Goal: Information Seeking & Learning: Learn about a topic

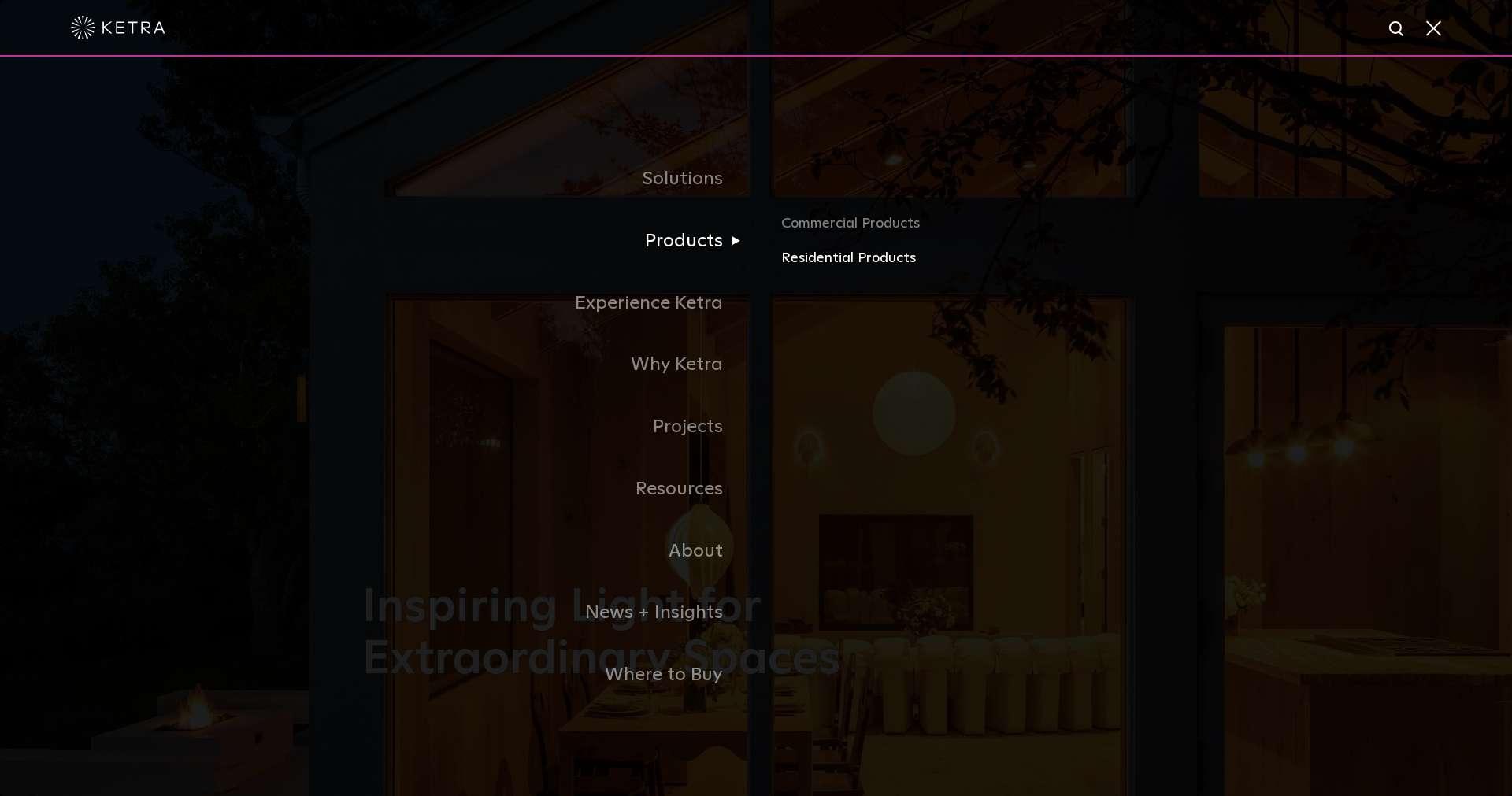
click at [821, 253] on link "Residential Products" at bounding box center [965, 259] width 369 height 23
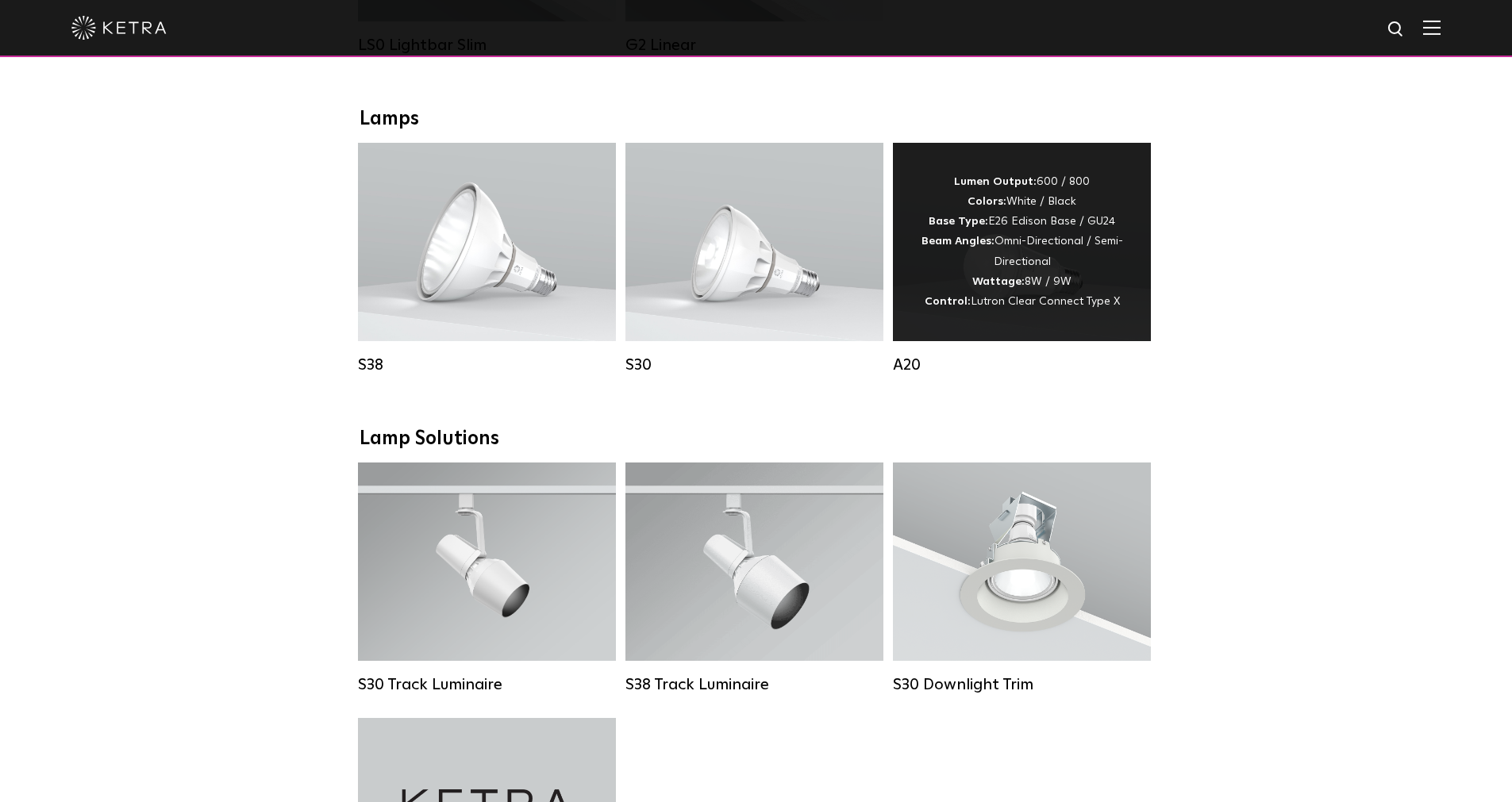
scroll to position [556, 0]
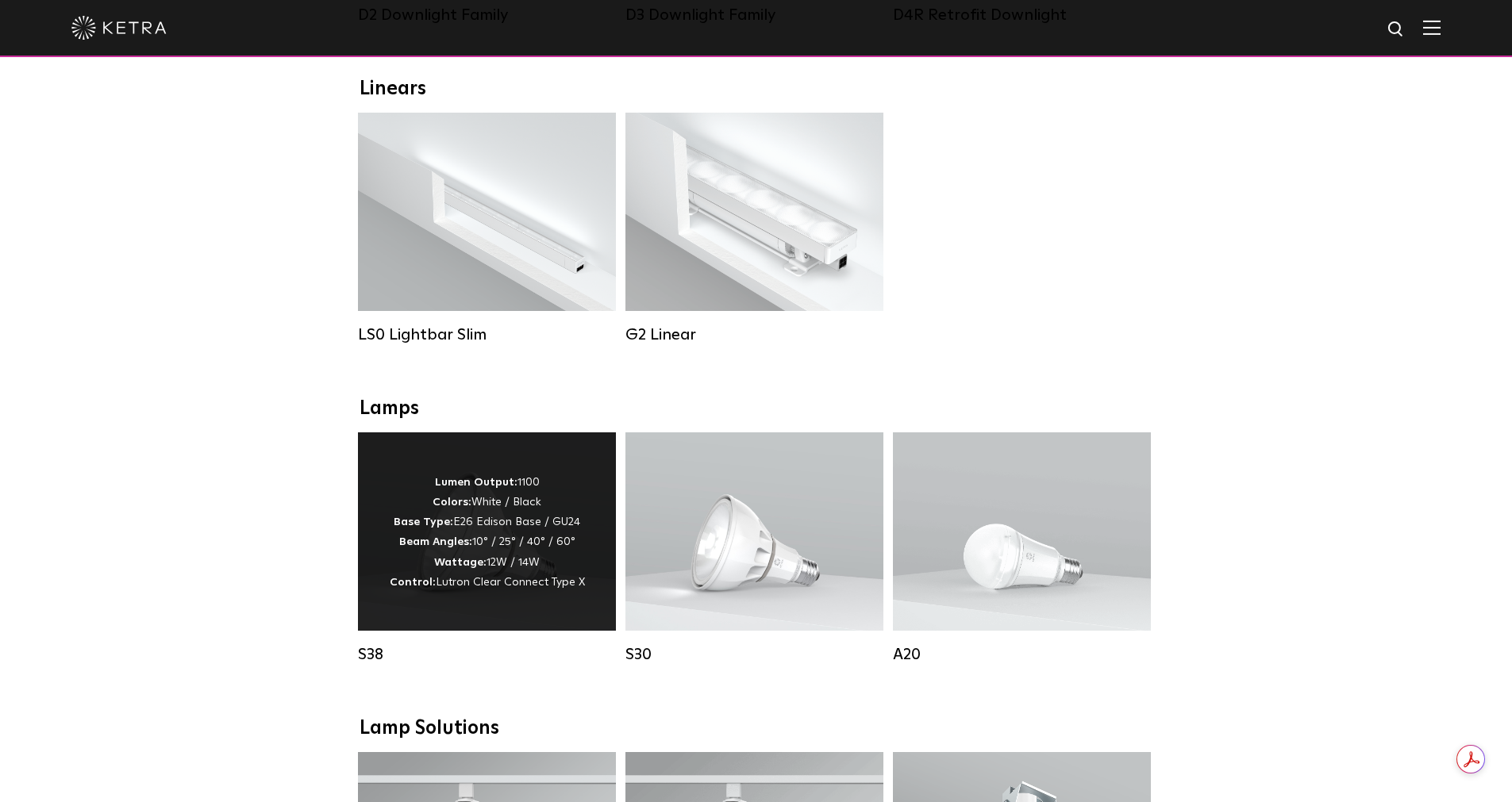
click at [476, 511] on p "Lumen Output: 1100 Colors: White / Black Base Type: E26 Edison Base / GU24 Beam…" at bounding box center [487, 532] width 196 height 119
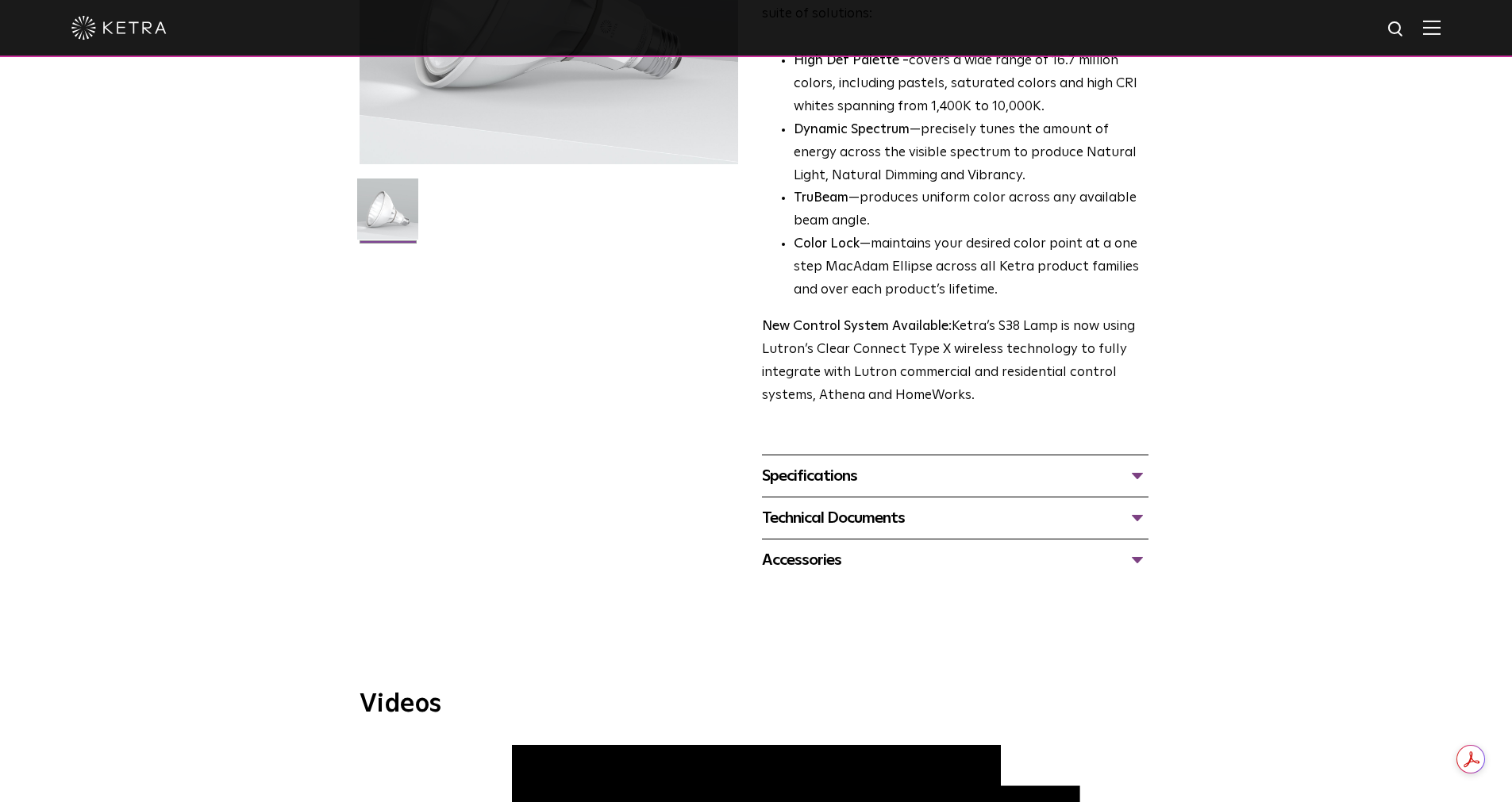
scroll to position [381, 0]
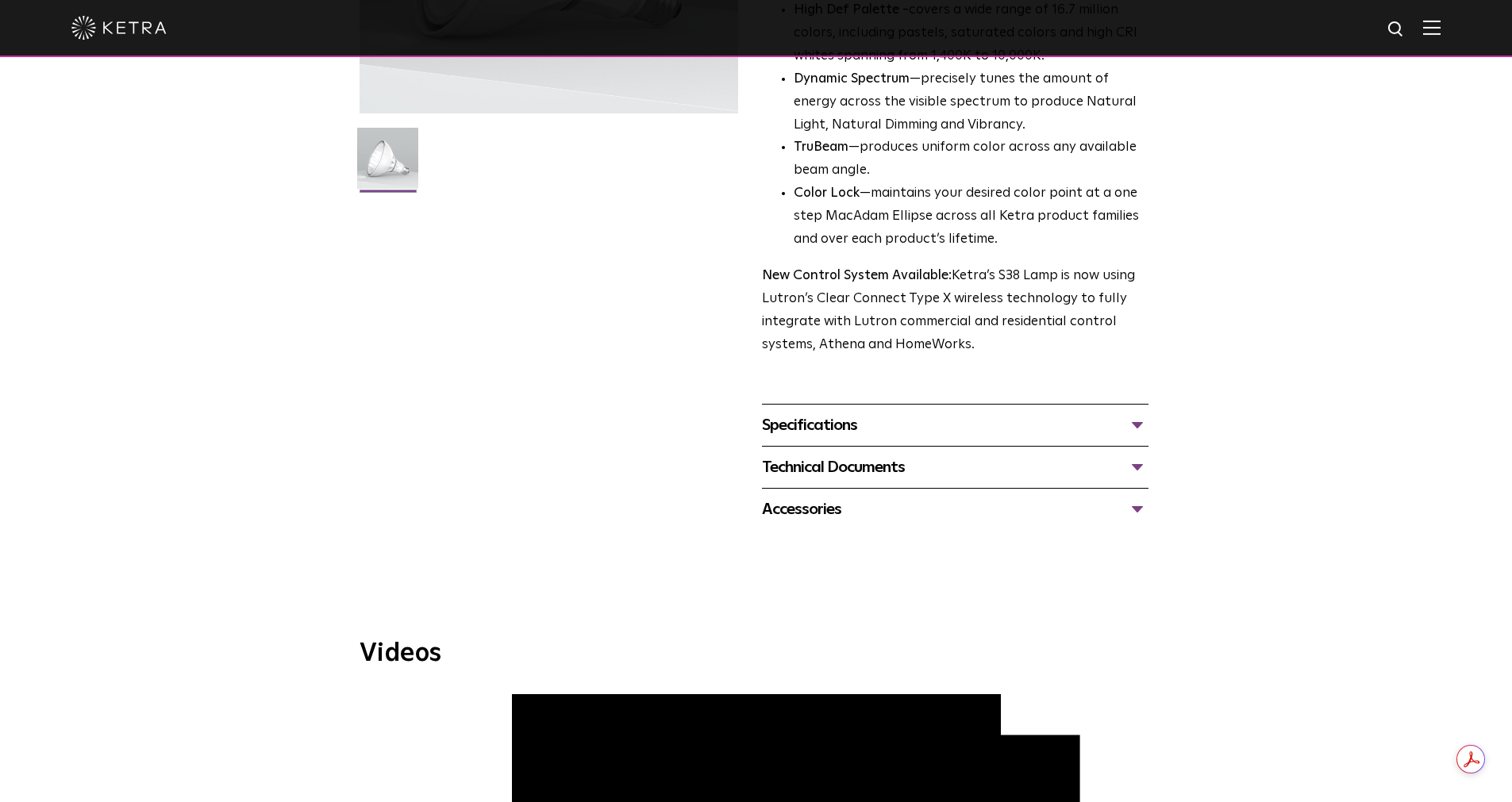
click at [1019, 417] on div "Specifications" at bounding box center [954, 425] width 386 height 25
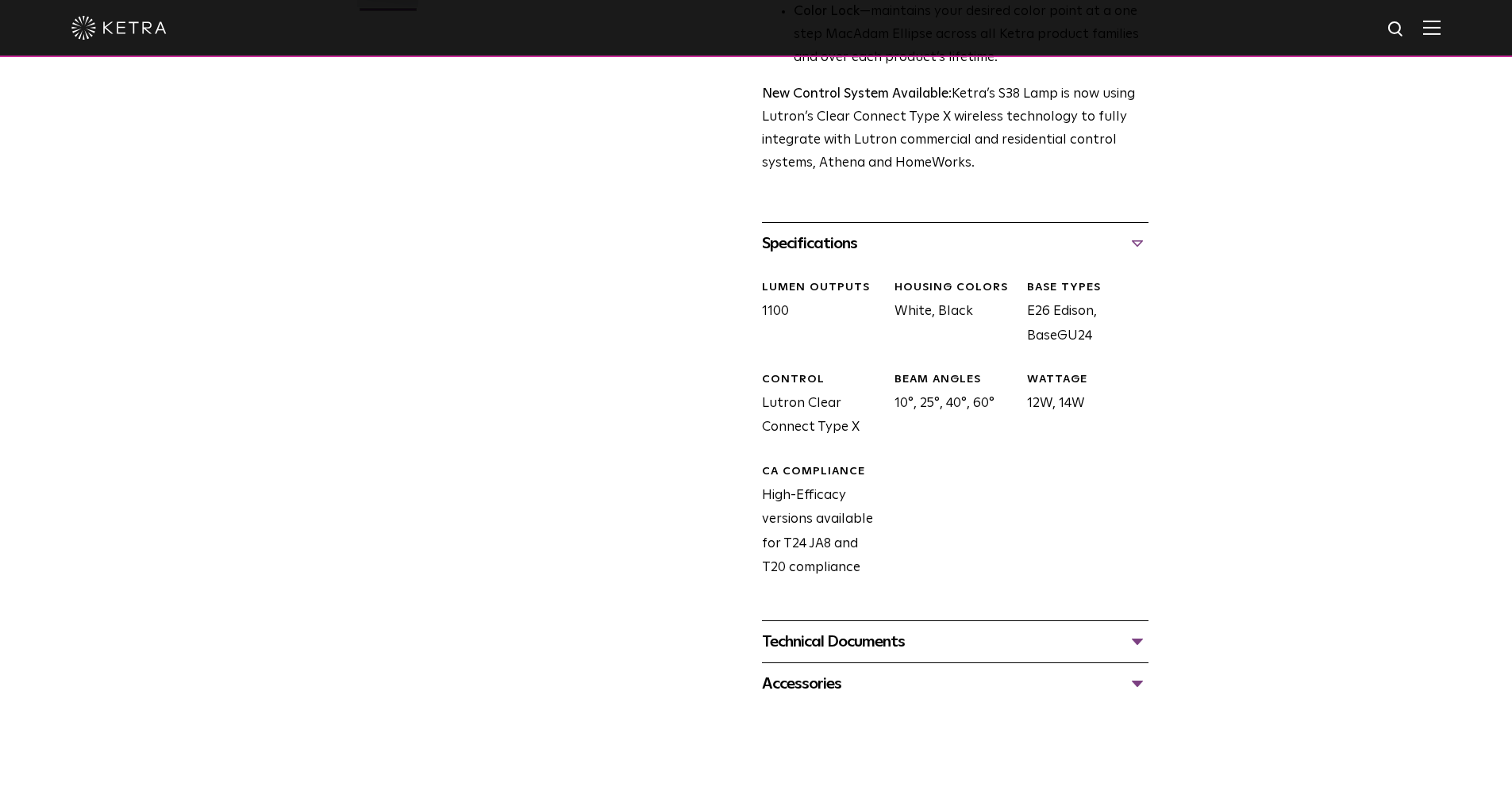
scroll to position [666, 0]
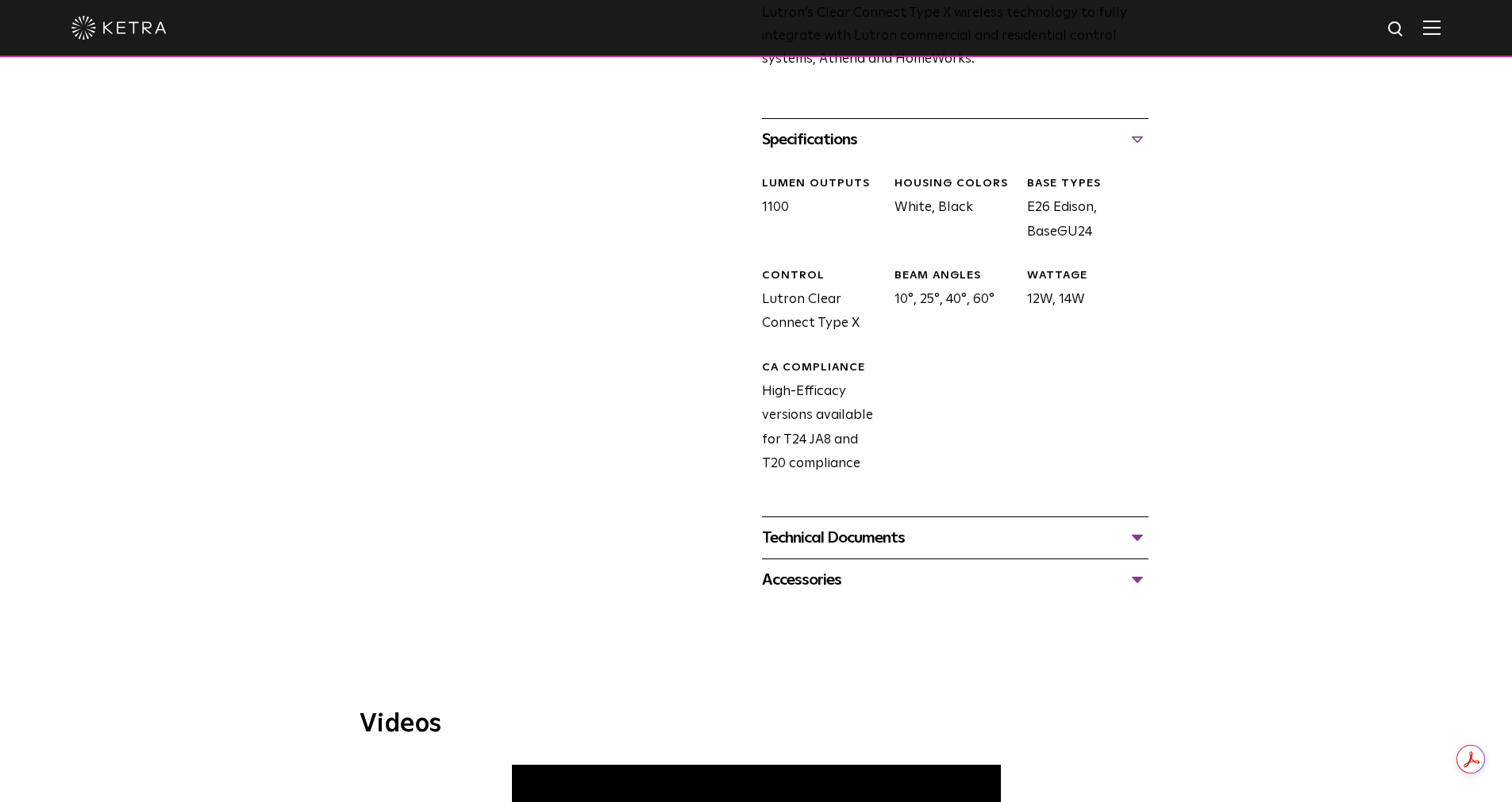
click at [967, 529] on div "Technical Documents" at bounding box center [954, 537] width 386 height 25
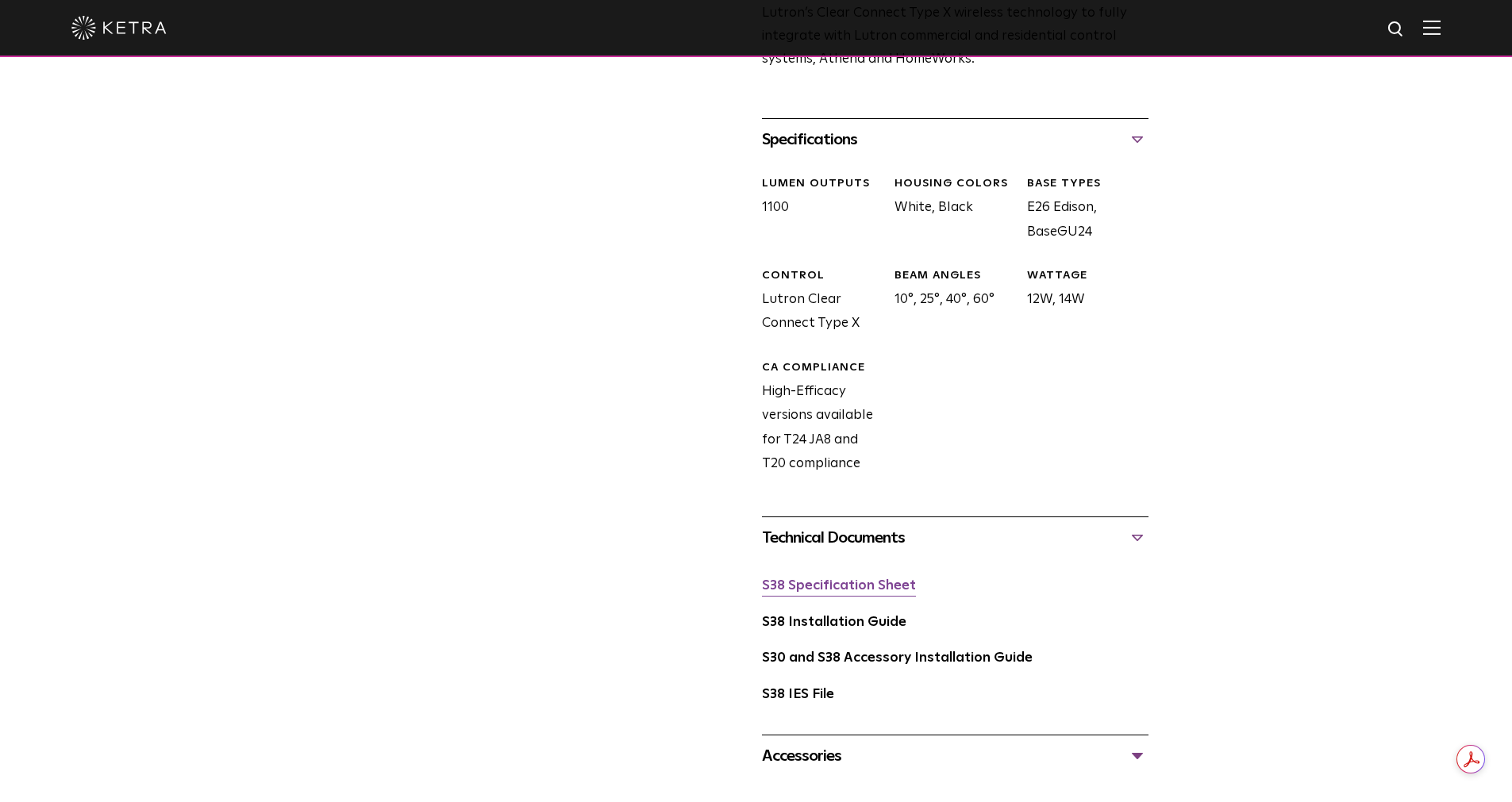
click at [847, 585] on link "S38 Specification Sheet" at bounding box center [839, 586] width 154 height 13
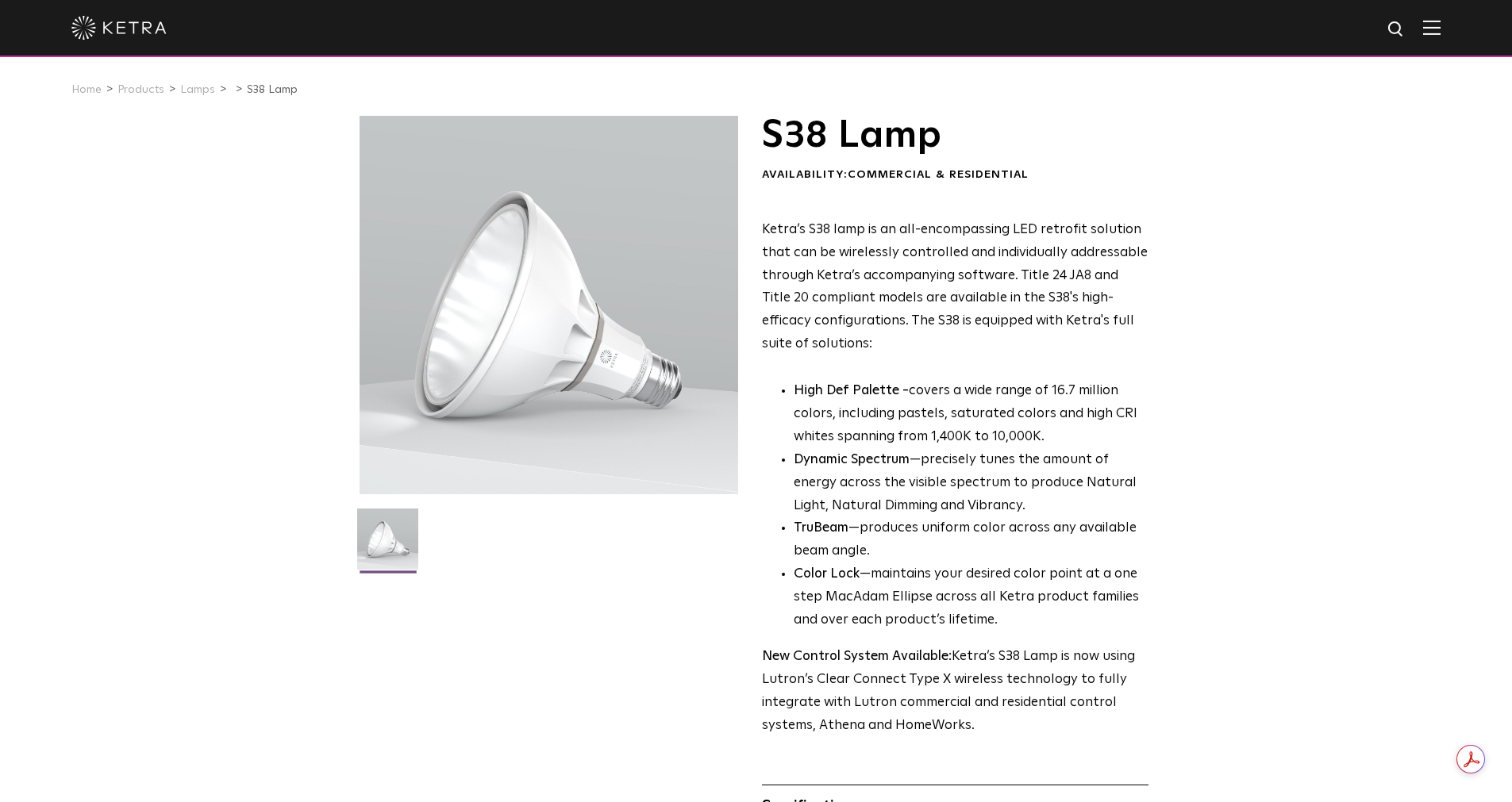
click at [1441, 27] on img at bounding box center [1431, 28] width 17 height 15
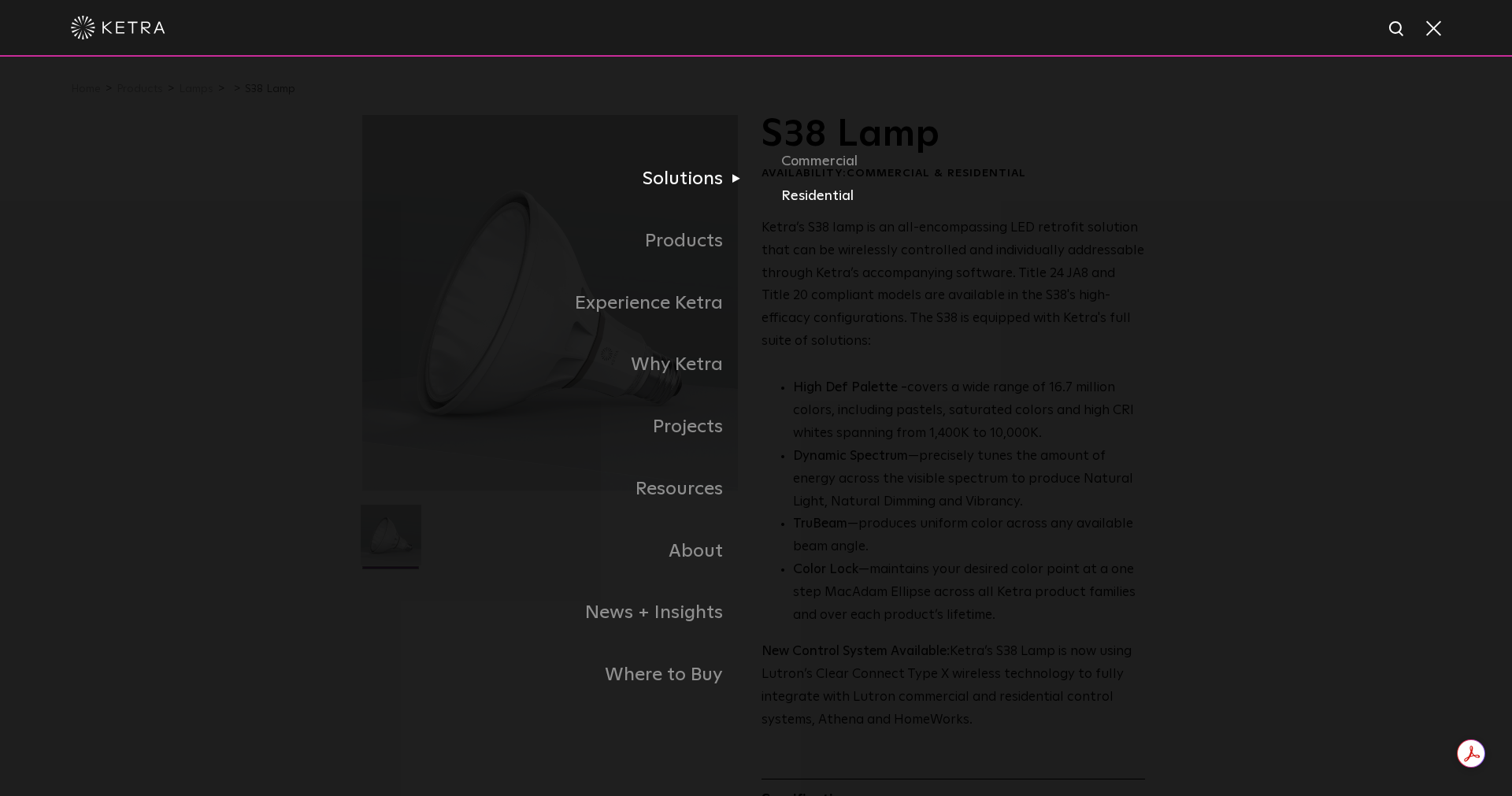
click at [821, 192] on link "Residential" at bounding box center [965, 197] width 369 height 23
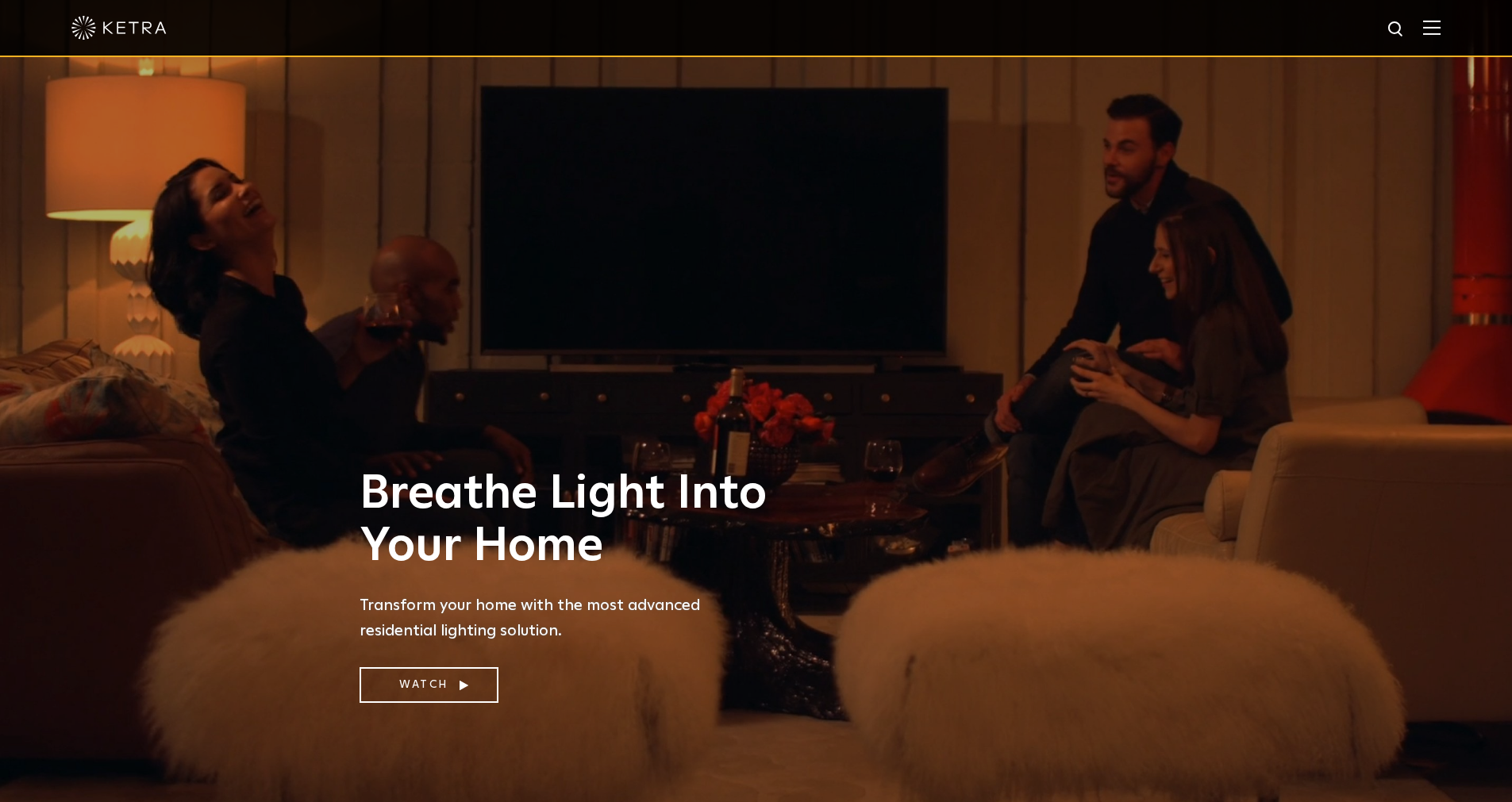
click at [1441, 22] on img at bounding box center [1431, 28] width 17 height 15
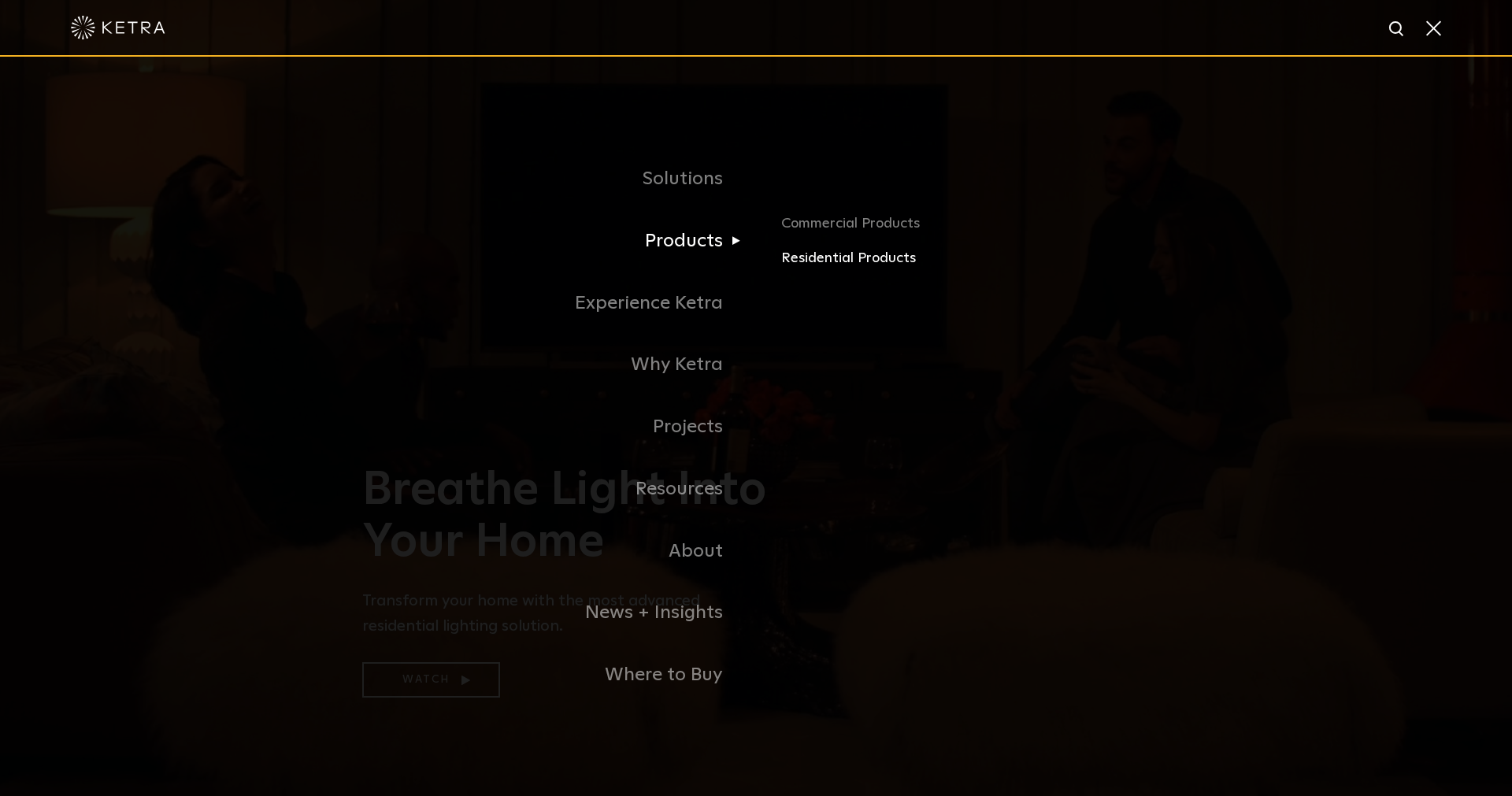
click at [807, 257] on link "Residential Products" at bounding box center [965, 259] width 369 height 23
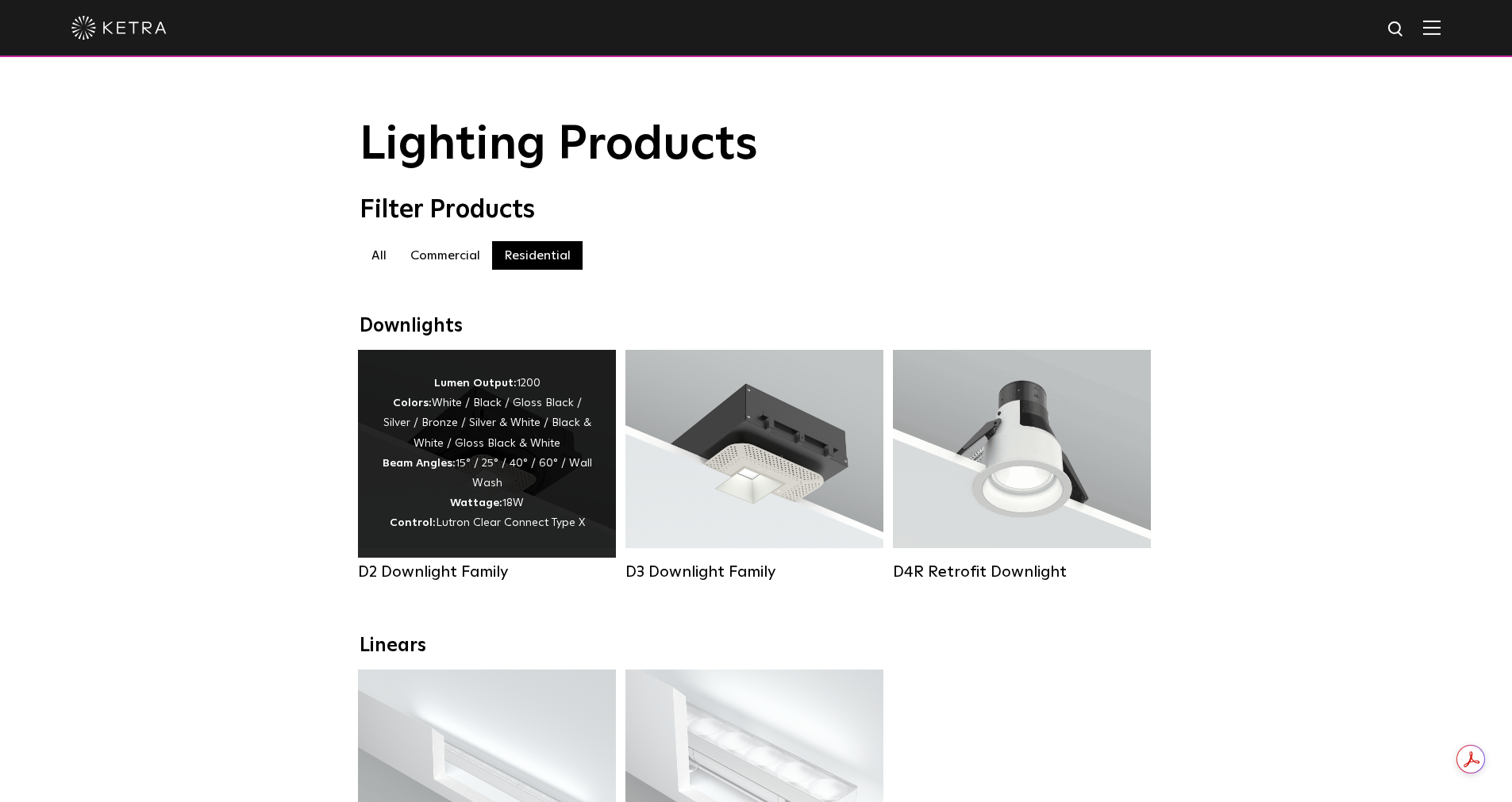
click at [553, 492] on div "Lumen Output: 1200 Colors: White / Black / Gloss Black / Silver / Bronze / Silv…" at bounding box center [486, 453] width 210 height 160
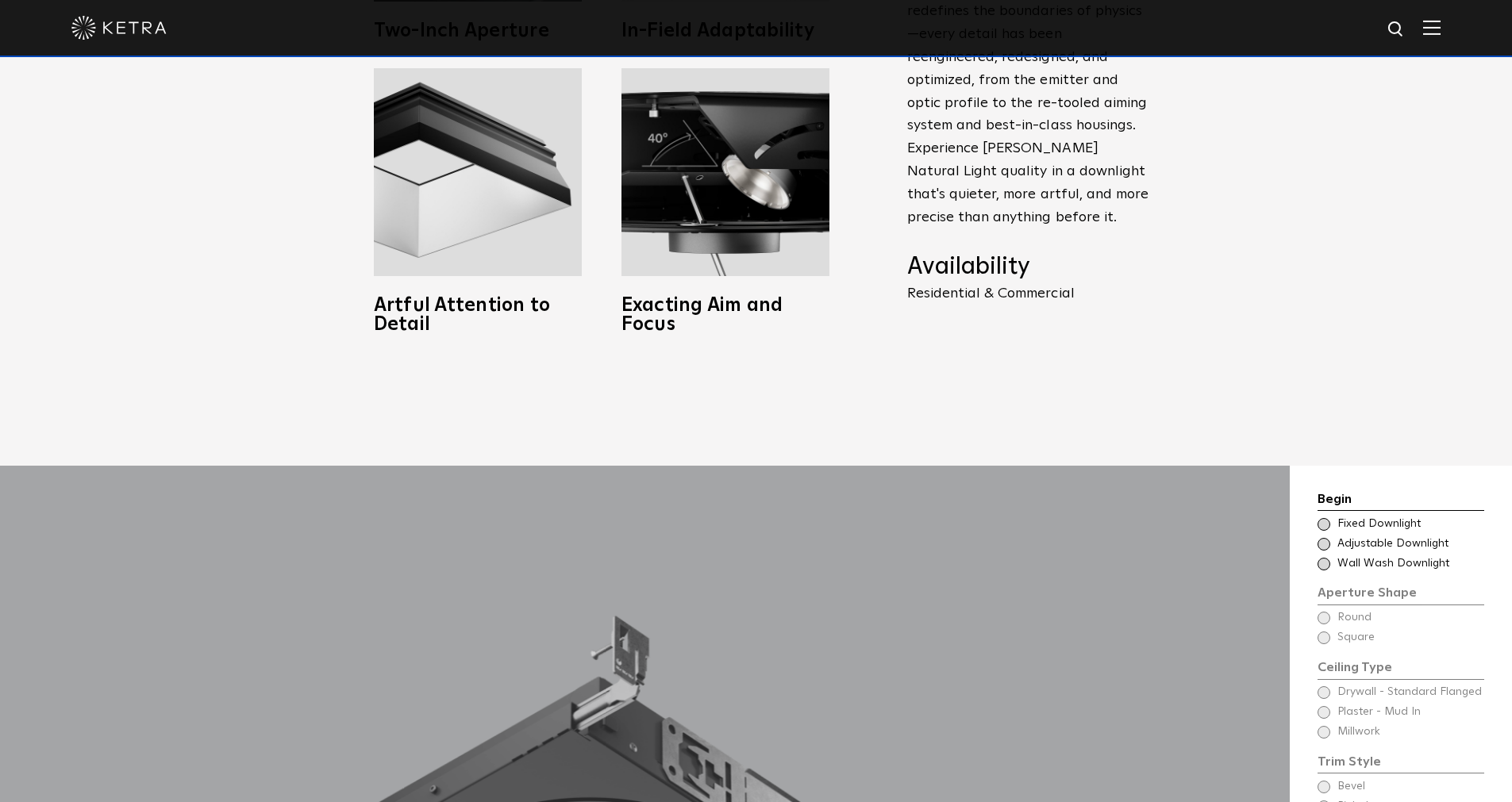
scroll to position [1129, 0]
